Goal: Task Accomplishment & Management: Complete application form

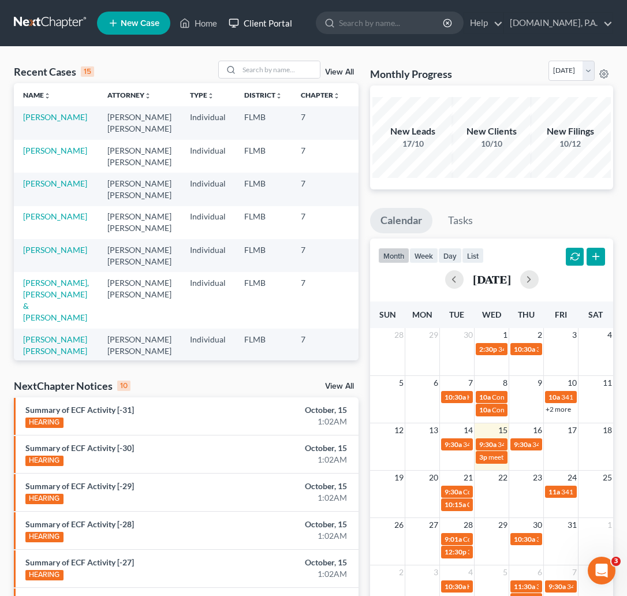
click at [272, 17] on link "Client Portal" at bounding box center [260, 23] width 75 height 21
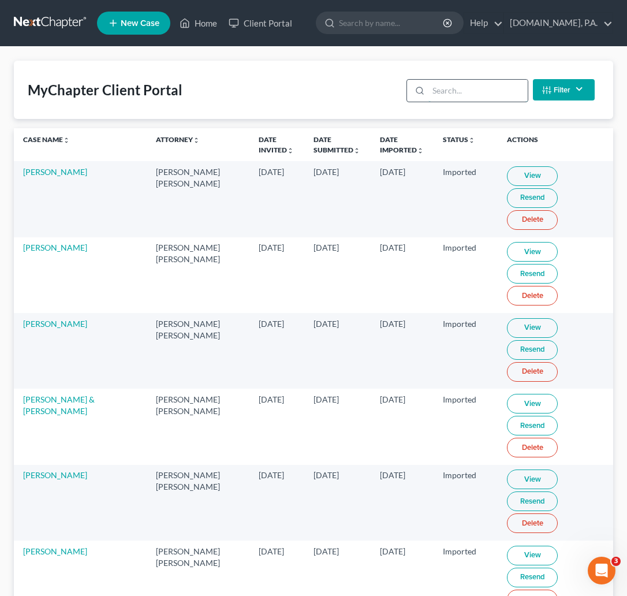
click at [435, 86] on input "search" at bounding box center [478, 91] width 99 height 22
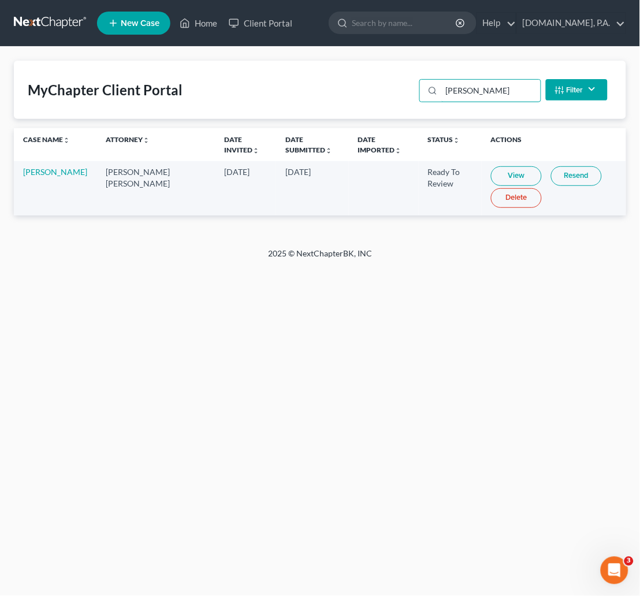
type input "[PERSON_NAME]"
click at [491, 169] on link "View" at bounding box center [516, 176] width 51 height 20
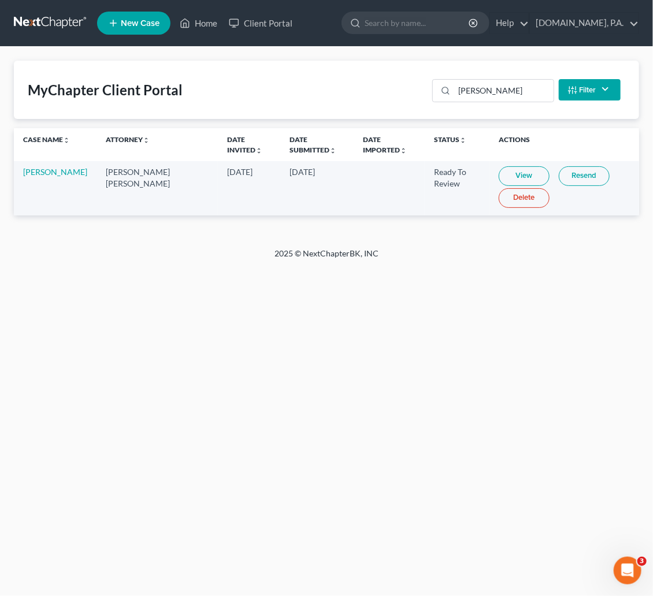
click at [47, 17] on link at bounding box center [51, 23] width 74 height 21
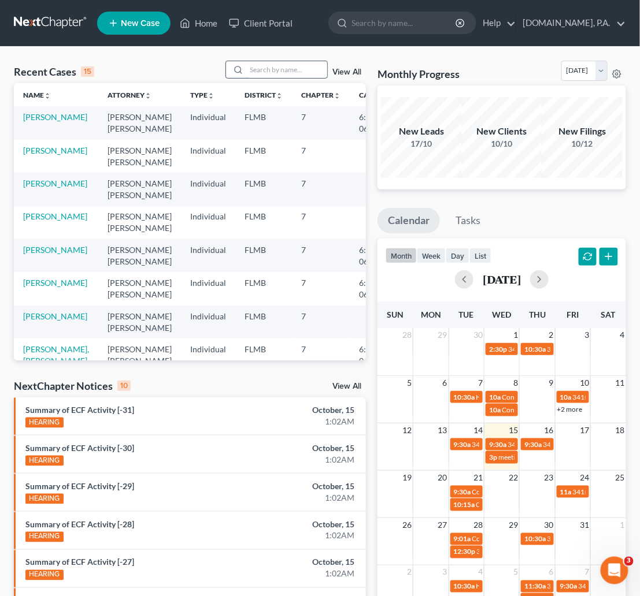
click at [266, 66] on input "search" at bounding box center [286, 69] width 81 height 17
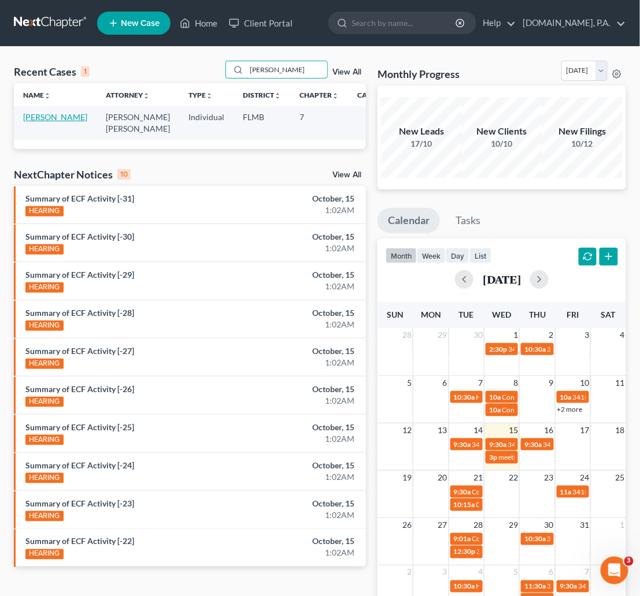
type input "[PERSON_NAME]"
click at [32, 116] on link "[PERSON_NAME]" at bounding box center [55, 117] width 64 height 10
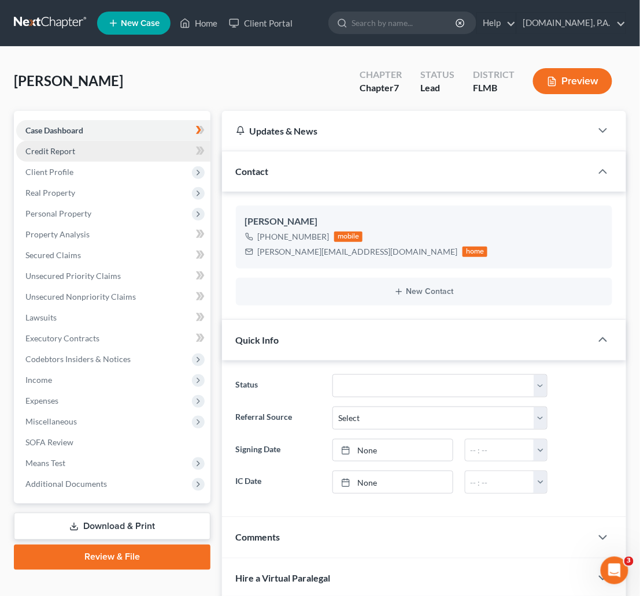
click at [47, 154] on span "Credit Report" at bounding box center [50, 151] width 50 height 10
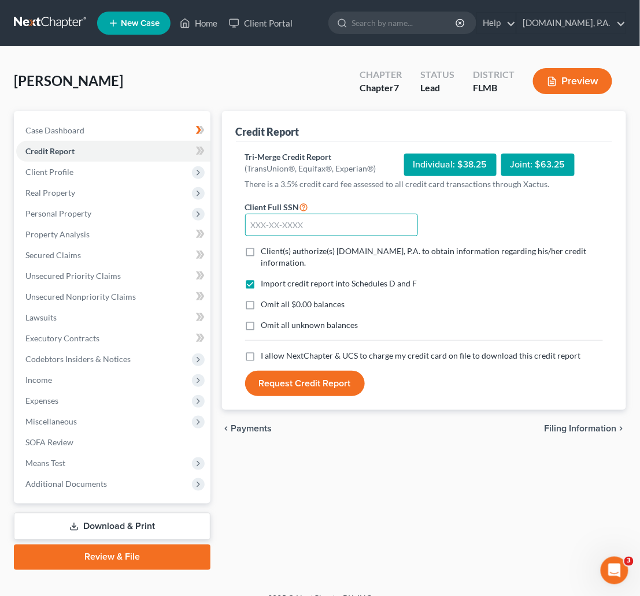
click at [304, 225] on input "text" at bounding box center [331, 225] width 173 height 23
type input "262-55-4256"
click at [261, 251] on label "Client(s) authorize(s) [DOMAIN_NAME], P.A. to obtain information regarding his/…" at bounding box center [431, 257] width 341 height 23
click at [266, 251] on input "Client(s) authorize(s) [DOMAIN_NAME], P.A. to obtain information regarding his/…" at bounding box center [270, 250] width 8 height 8
checkbox input "true"
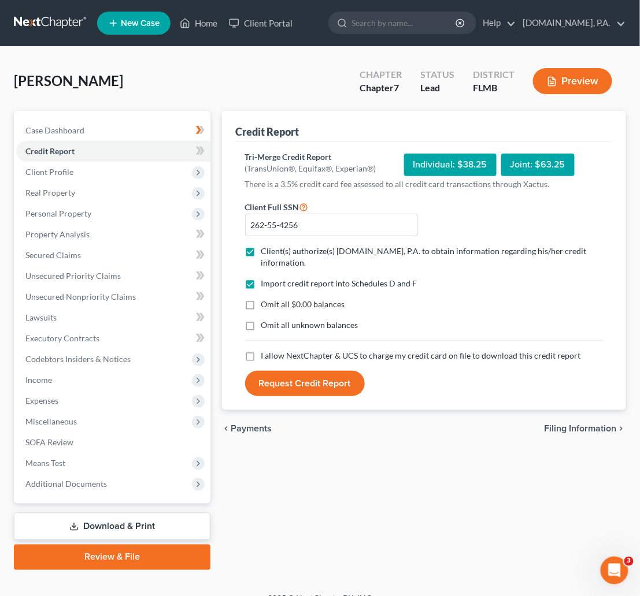
click at [261, 356] on label "I allow NextChapter & UCS to charge my credit card on file to download this cre…" at bounding box center [421, 356] width 320 height 12
click at [266, 356] on input "I allow NextChapter & UCS to charge my credit card on file to download this cre…" at bounding box center [270, 354] width 8 height 8
checkbox input "true"
click at [306, 381] on button "Request Credit Report" at bounding box center [305, 383] width 120 height 25
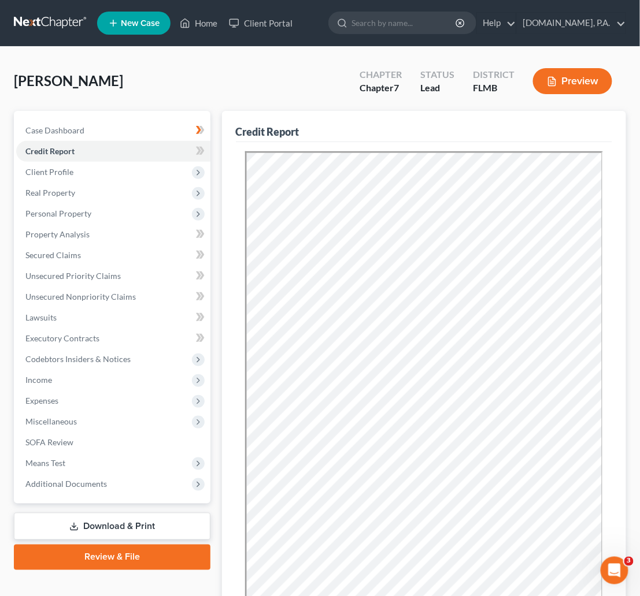
click at [105, 522] on link "Download & Print" at bounding box center [112, 526] width 196 height 27
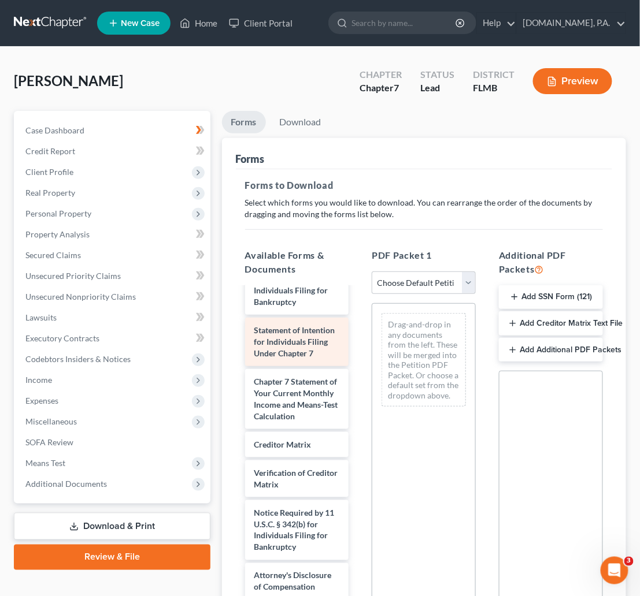
scroll to position [607, 0]
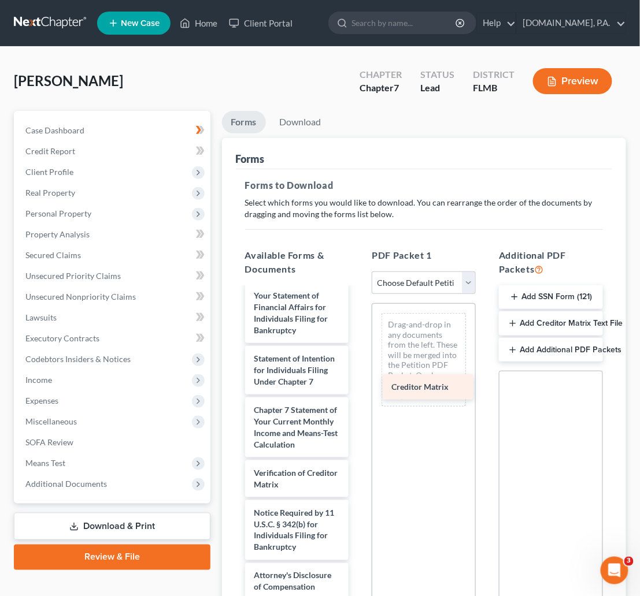
drag, startPoint x: 287, startPoint y: 504, endPoint x: 421, endPoint y: 391, distance: 175.9
click at [358, 391] on div "Creditor Matrix _Waldo_-pdf Voluntary Petition for Individuals Filing for Bankr…" at bounding box center [297, 179] width 122 height 842
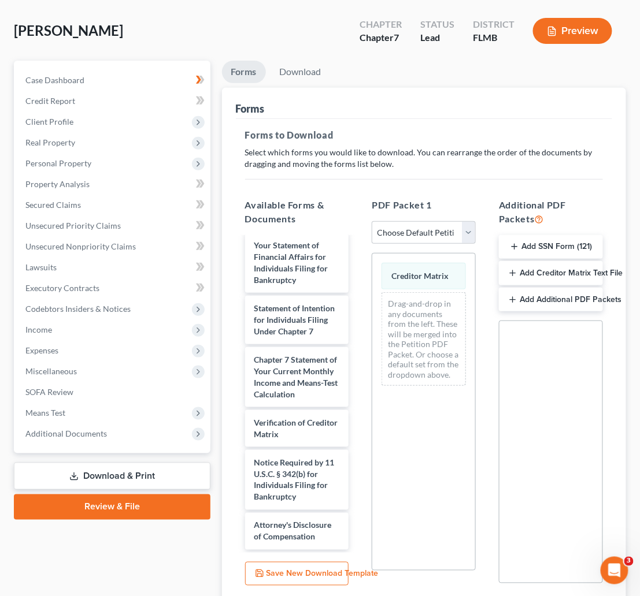
scroll to position [141, 0]
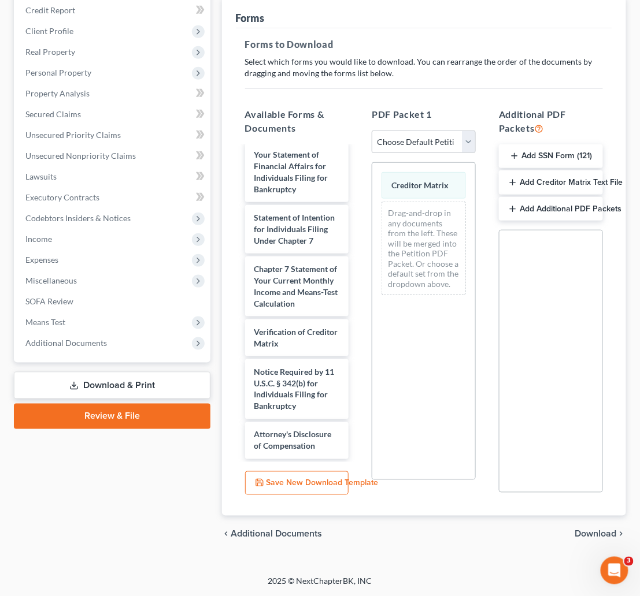
click at [599, 530] on span "Download" at bounding box center [596, 534] width 42 height 9
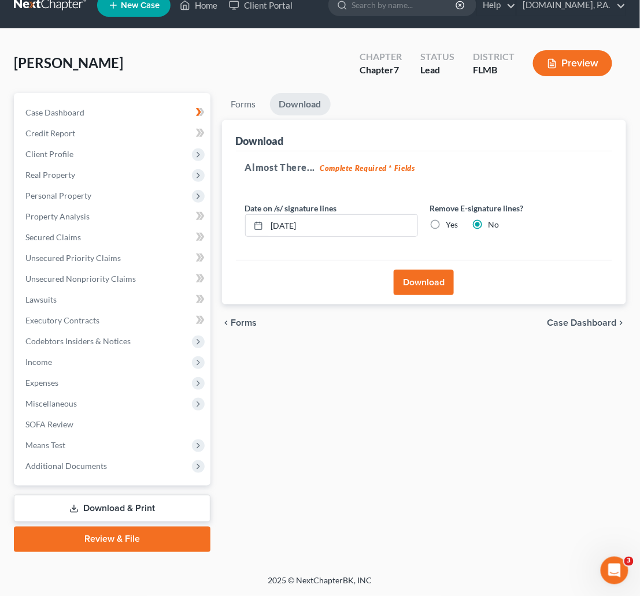
scroll to position [17, 0]
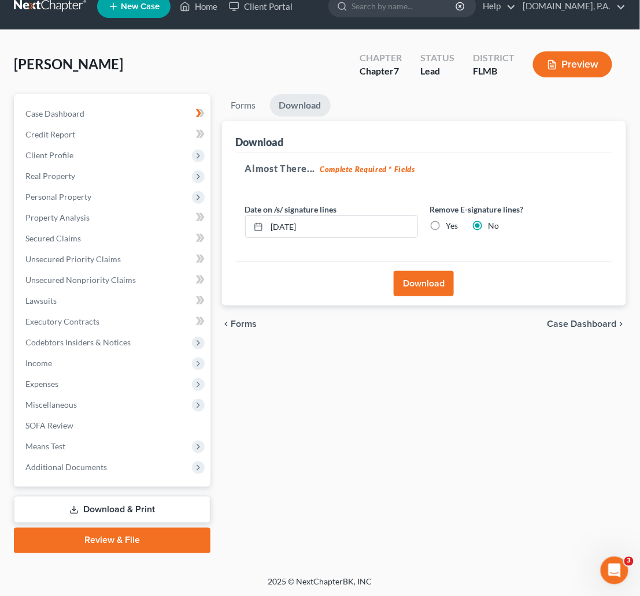
click at [434, 283] on button "Download" at bounding box center [423, 283] width 60 height 25
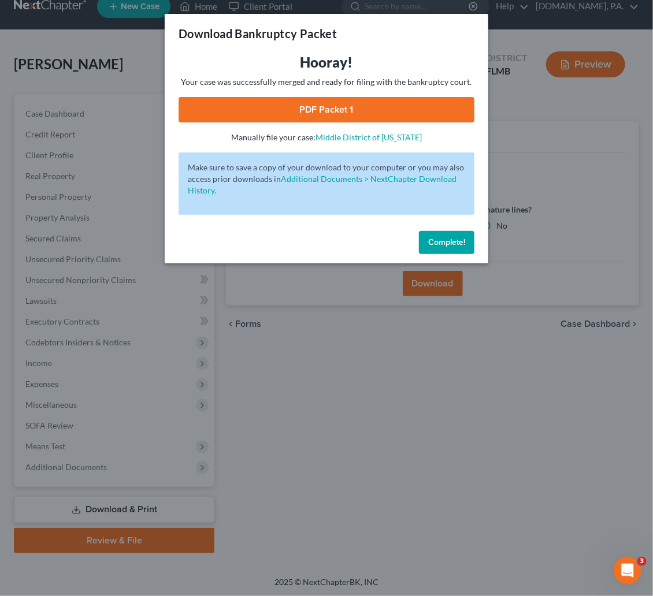
click at [354, 106] on link "PDF Packet 1" at bounding box center [327, 109] width 296 height 25
click at [456, 235] on button "Complete!" at bounding box center [446, 242] width 55 height 23
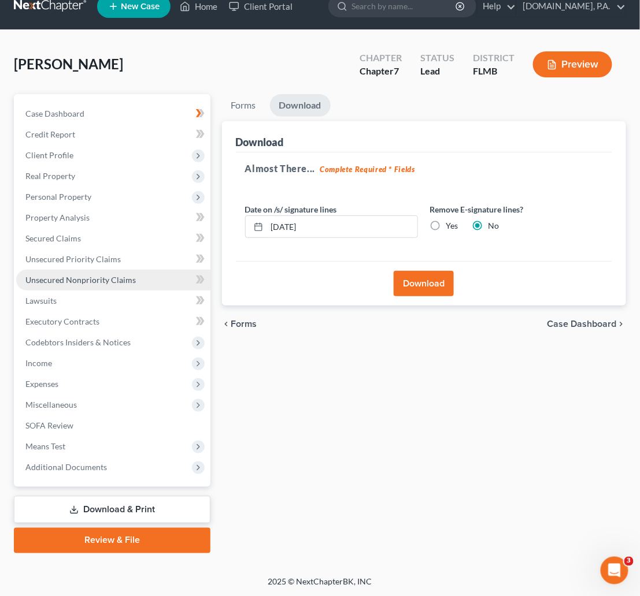
click at [72, 279] on span "Unsecured Nonpriority Claims" at bounding box center [80, 280] width 110 height 10
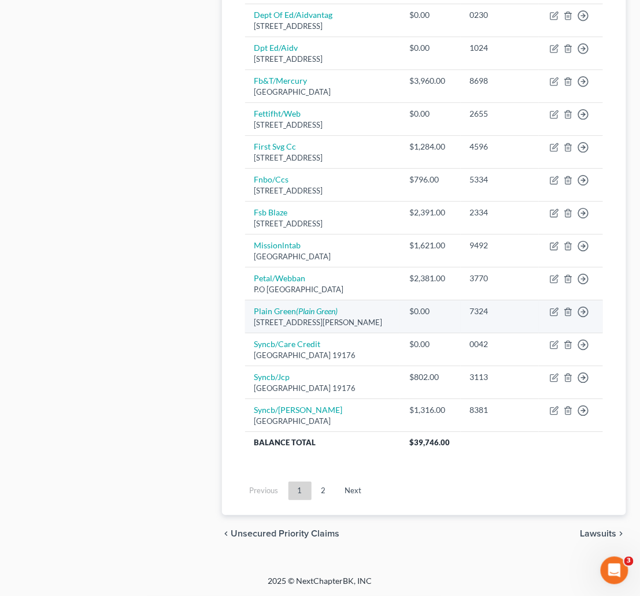
scroll to position [786, 0]
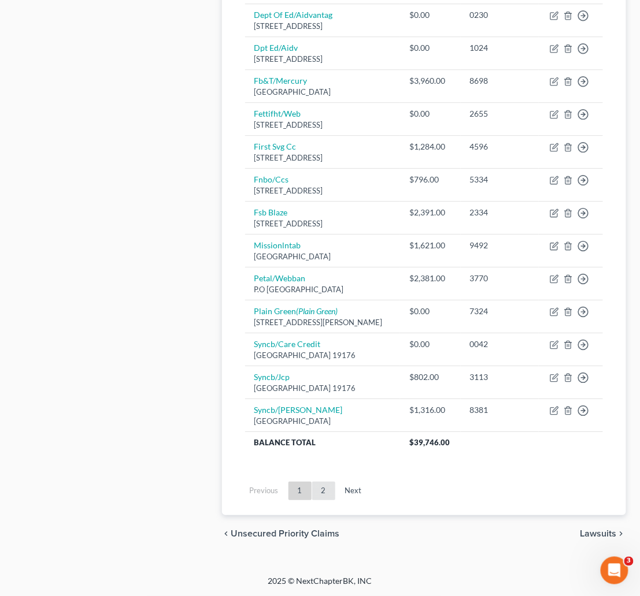
click at [325, 488] on link "2" at bounding box center [323, 491] width 23 height 18
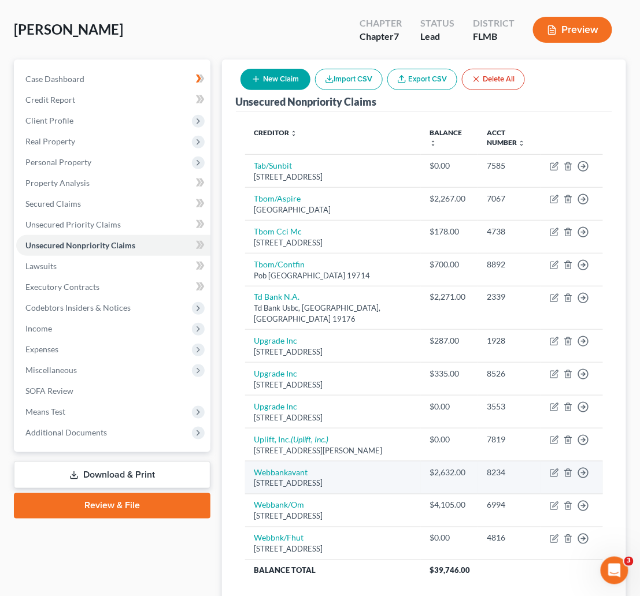
scroll to position [127, 0]
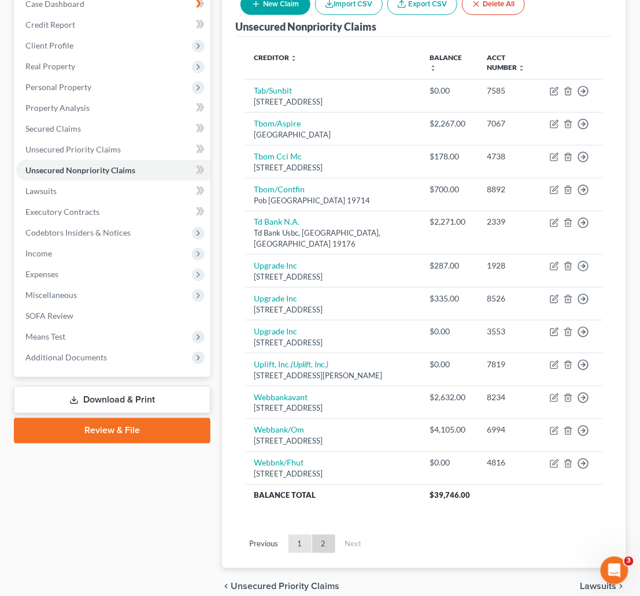
click at [299, 554] on link "1" at bounding box center [299, 544] width 23 height 18
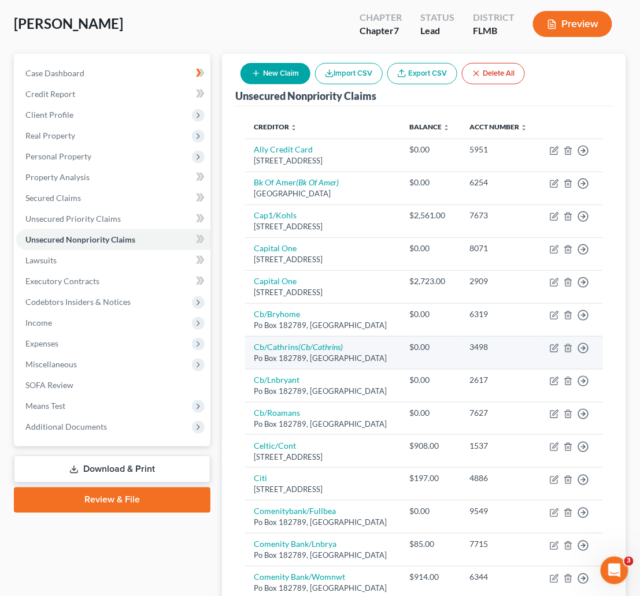
scroll to position [40, 0]
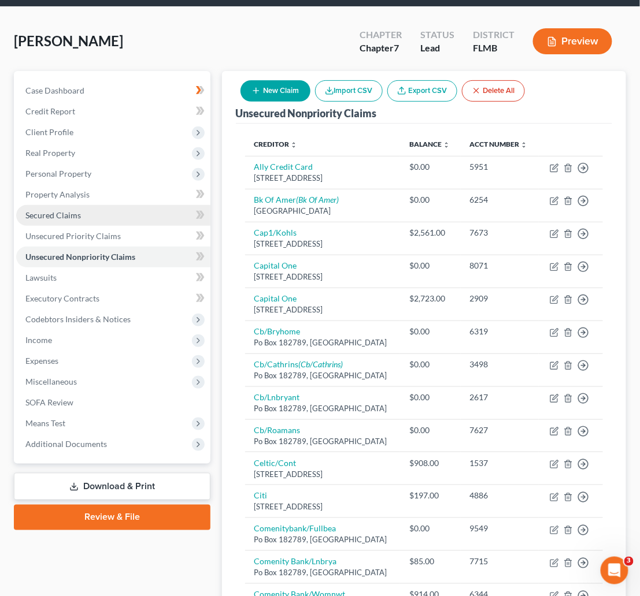
click at [69, 213] on span "Secured Claims" at bounding box center [52, 215] width 55 height 10
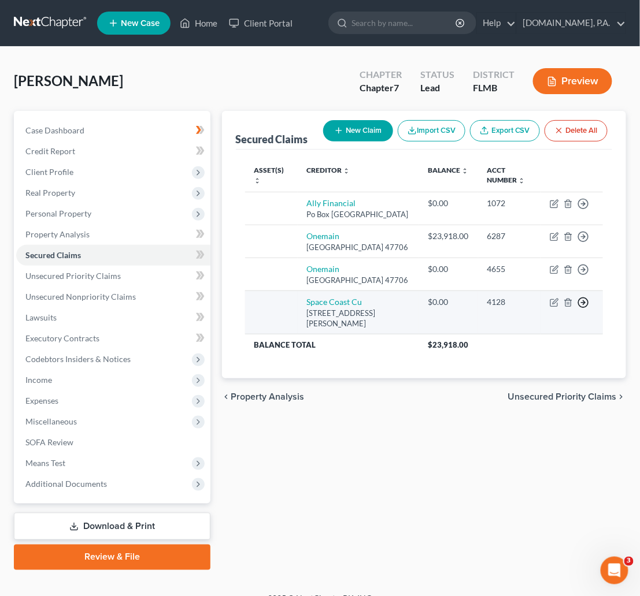
click at [584, 309] on icon "button" at bounding box center [583, 303] width 12 height 12
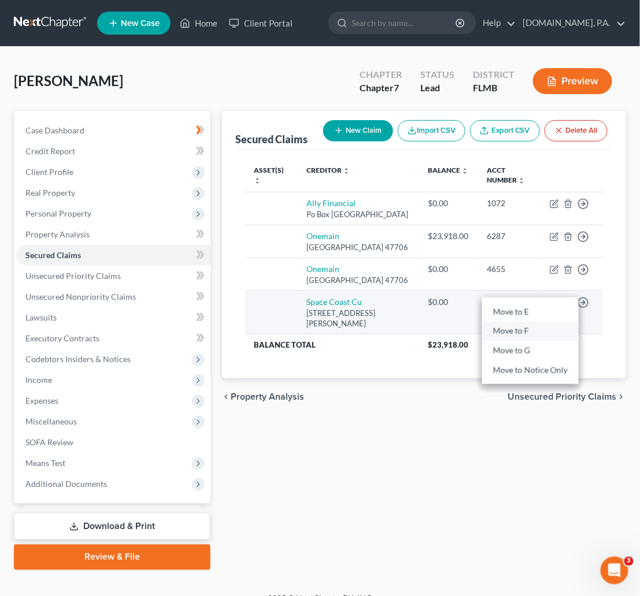
click at [515, 341] on link "Move to F" at bounding box center [530, 331] width 96 height 20
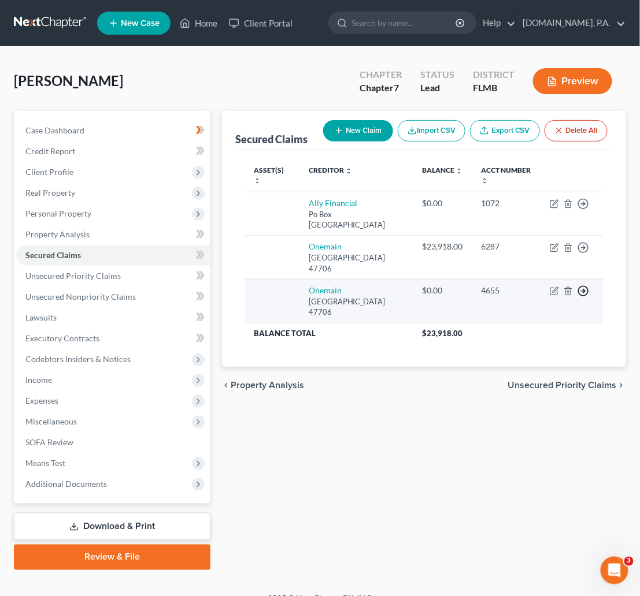
click at [582, 294] on icon "button" at bounding box center [583, 291] width 12 height 12
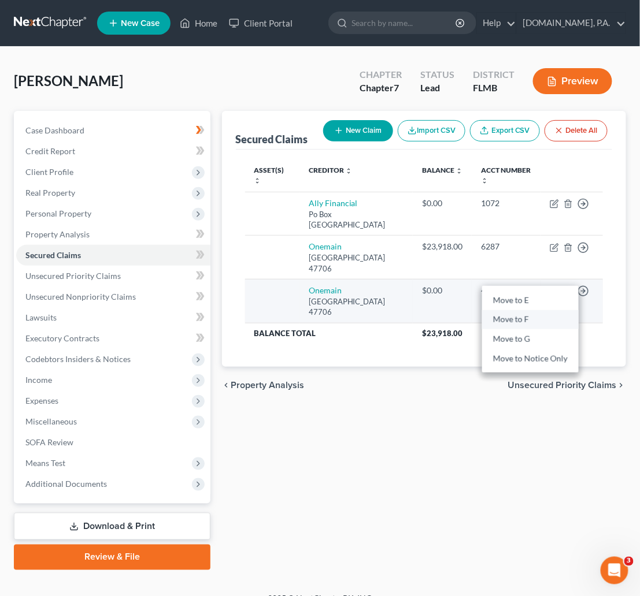
click at [526, 322] on link "Move to F" at bounding box center [530, 320] width 96 height 20
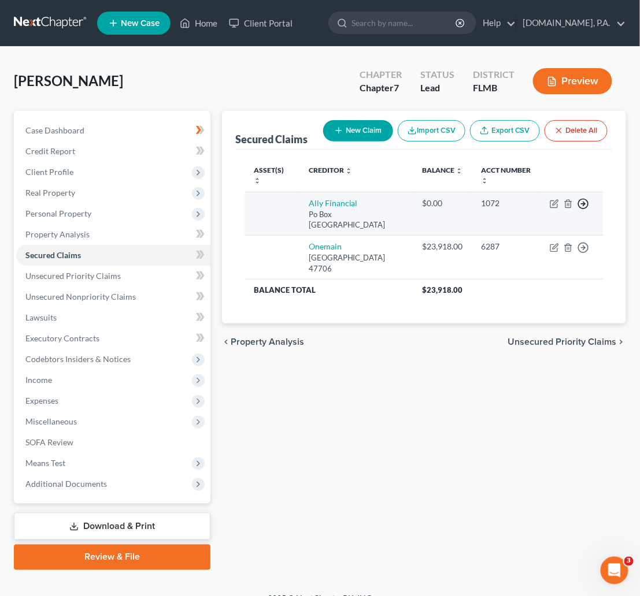
click at [585, 204] on icon "button" at bounding box center [583, 204] width 12 height 12
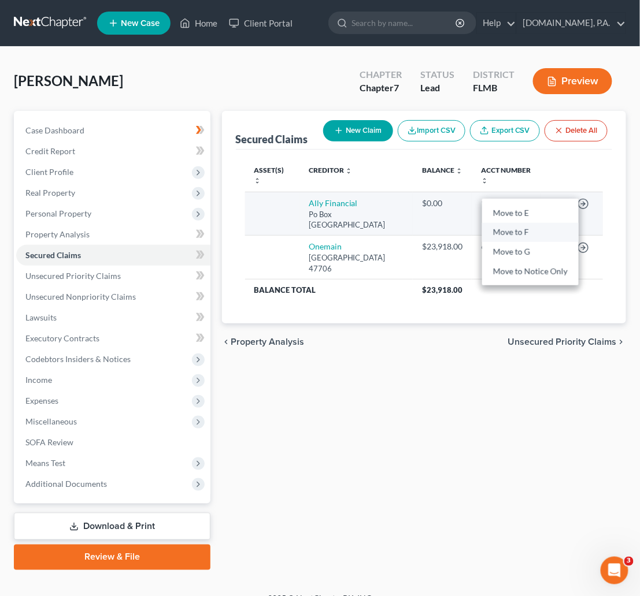
click at [524, 232] on link "Move to F" at bounding box center [530, 232] width 96 height 20
